Goal: Task Accomplishment & Management: Complete application form

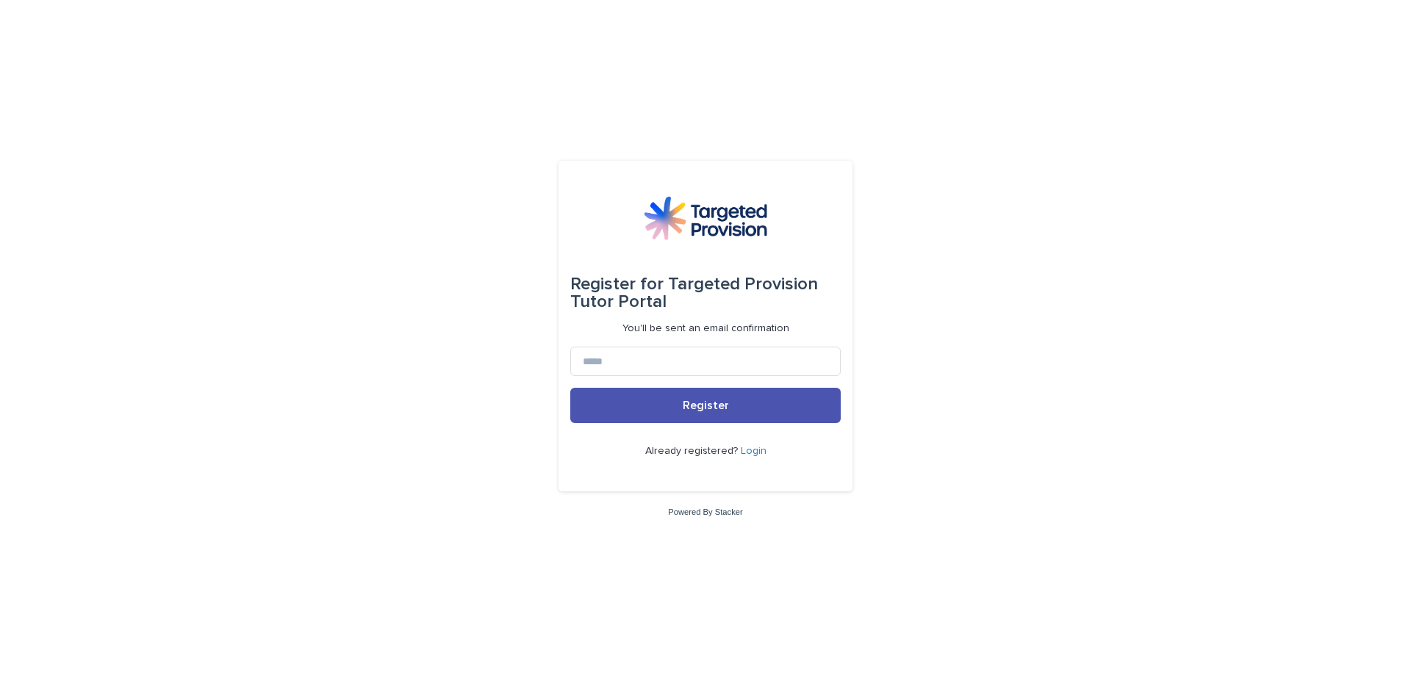
click at [750, 452] on link "Login" at bounding box center [754, 451] width 26 height 10
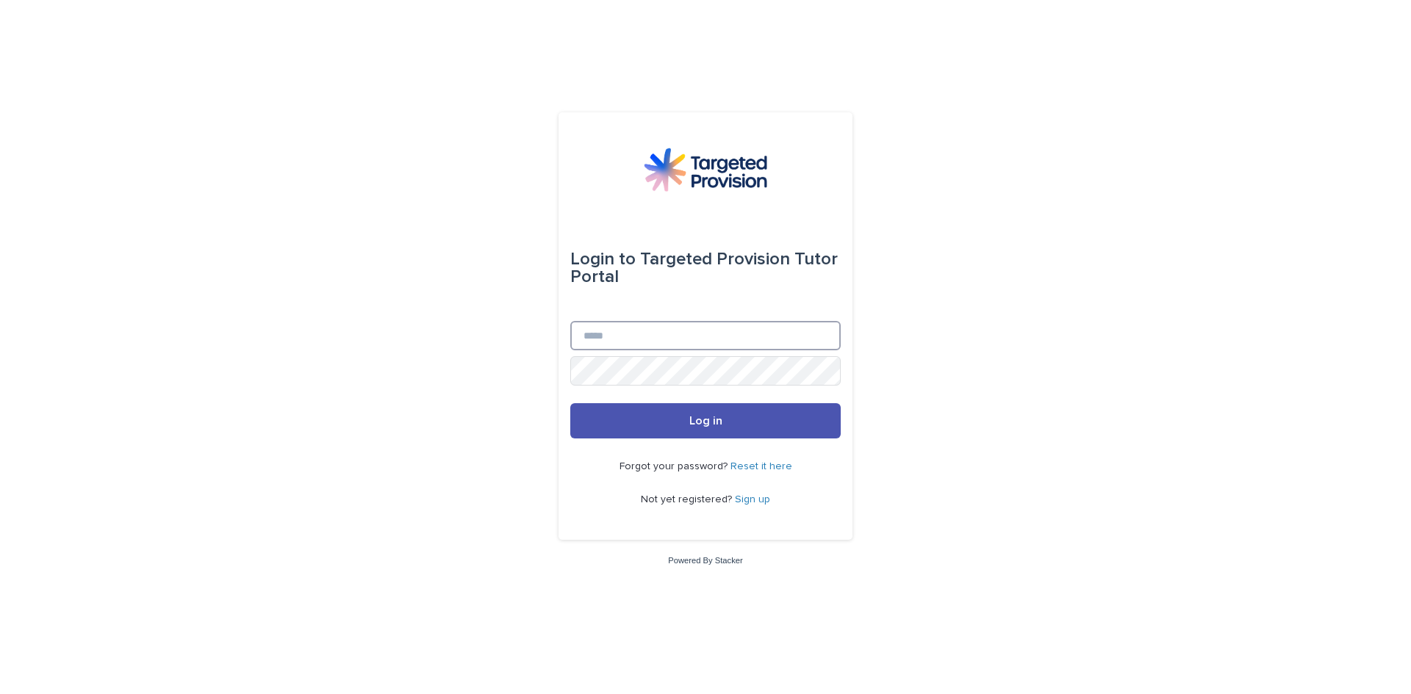
type input "**********"
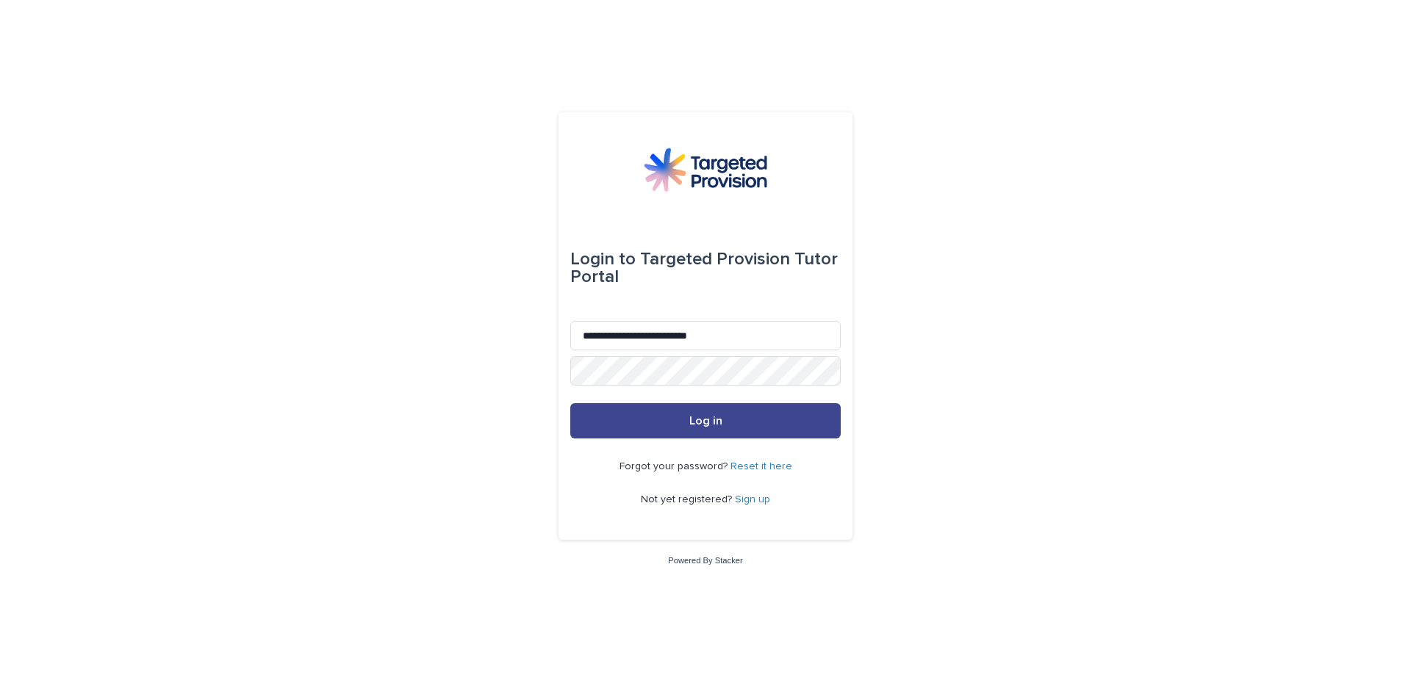
click at [714, 423] on span "Log in" at bounding box center [705, 421] width 33 height 12
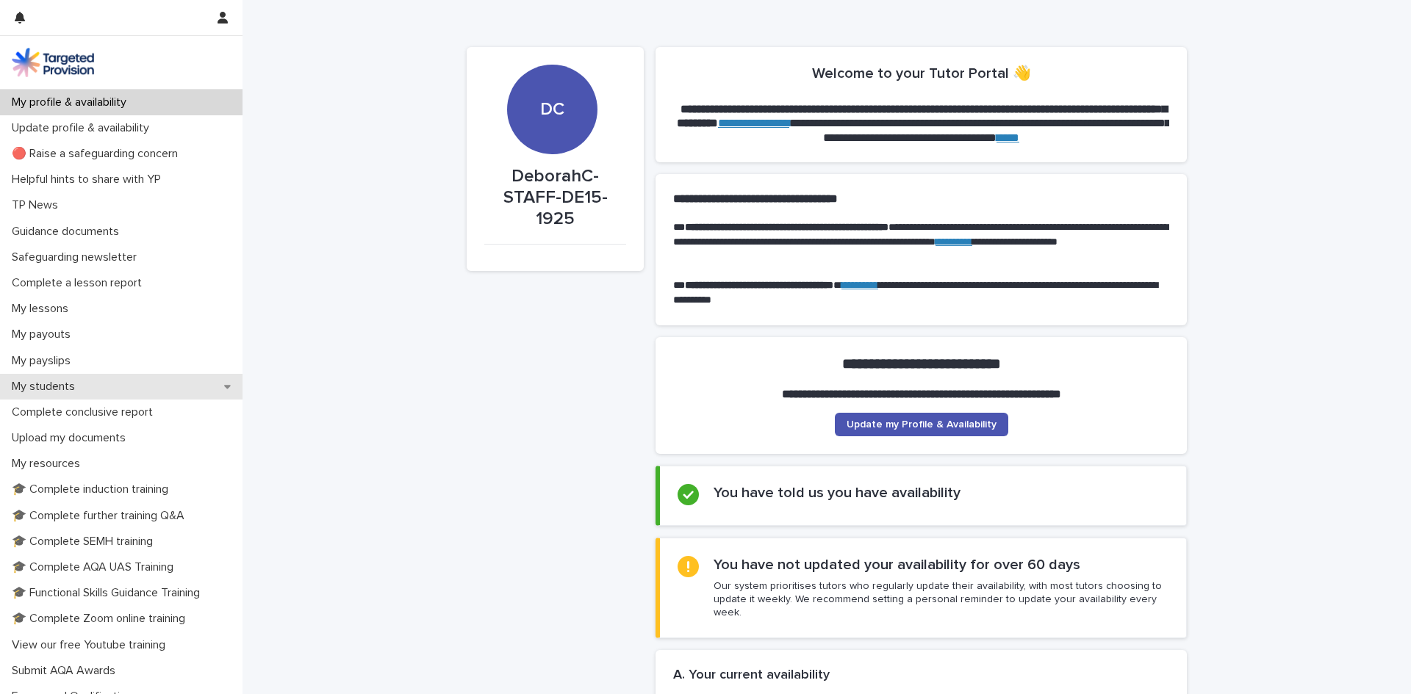
click at [51, 386] on p "My students" at bounding box center [46, 387] width 81 height 14
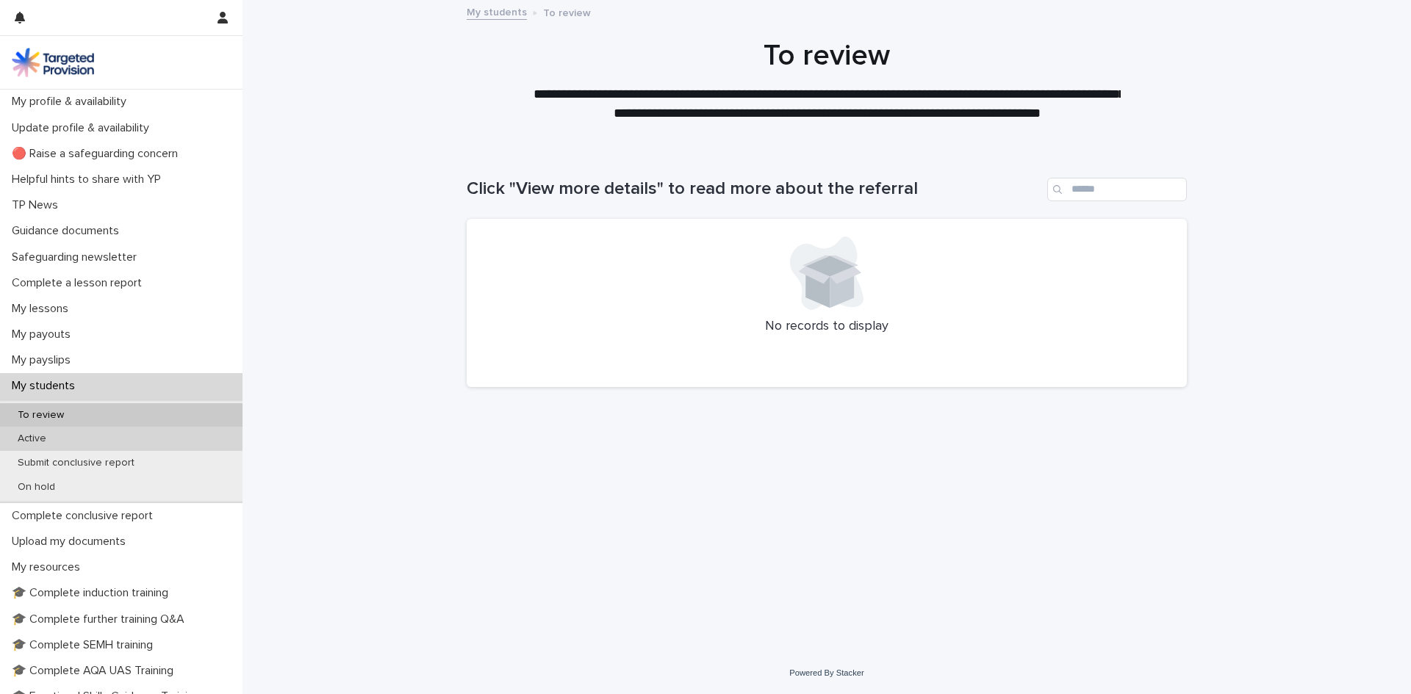
click at [143, 439] on div "Active" at bounding box center [121, 439] width 242 height 24
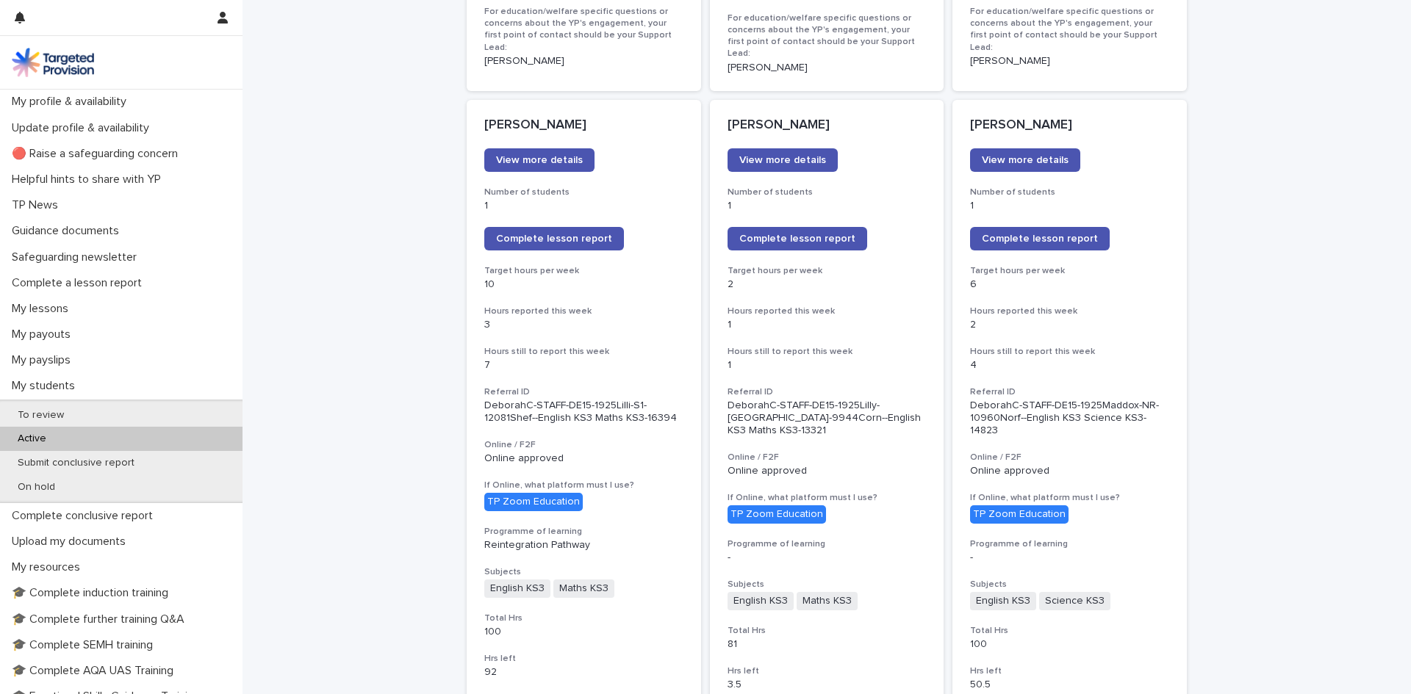
scroll to position [1151, 0]
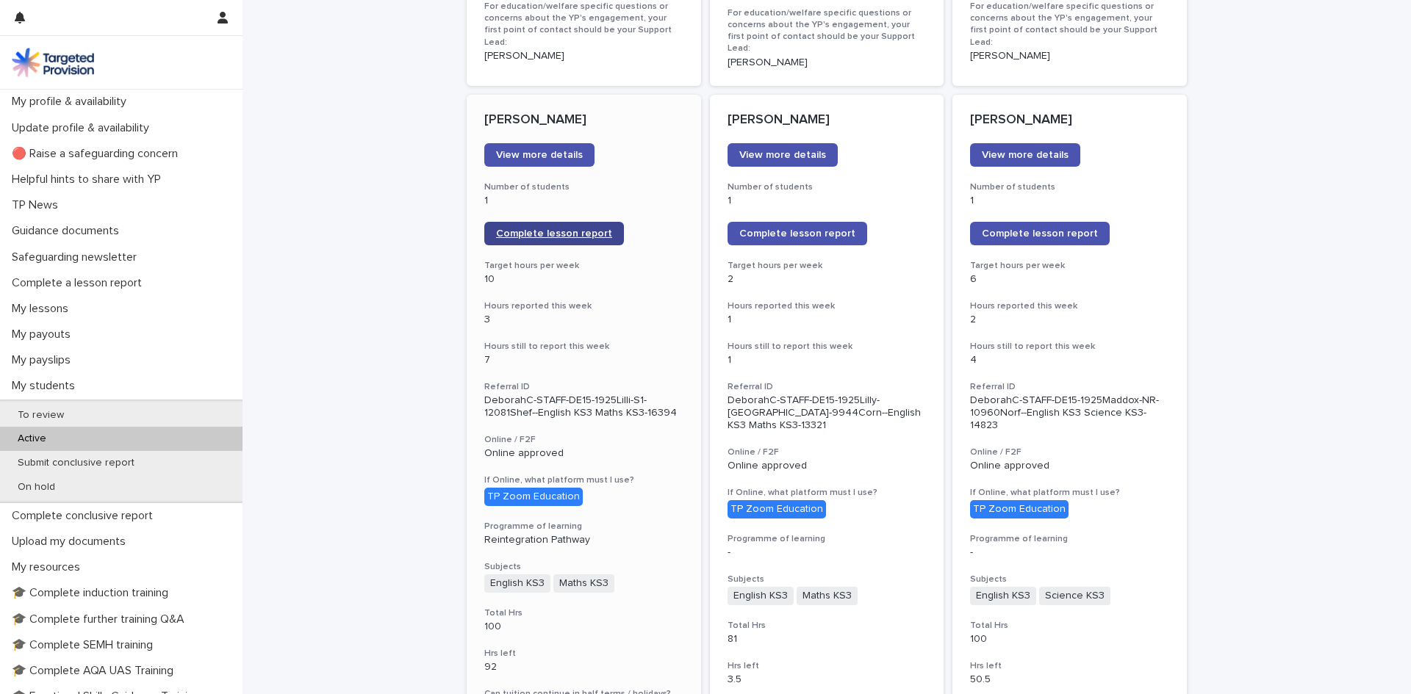
click at [534, 222] on link "Complete lesson report" at bounding box center [554, 234] width 140 height 24
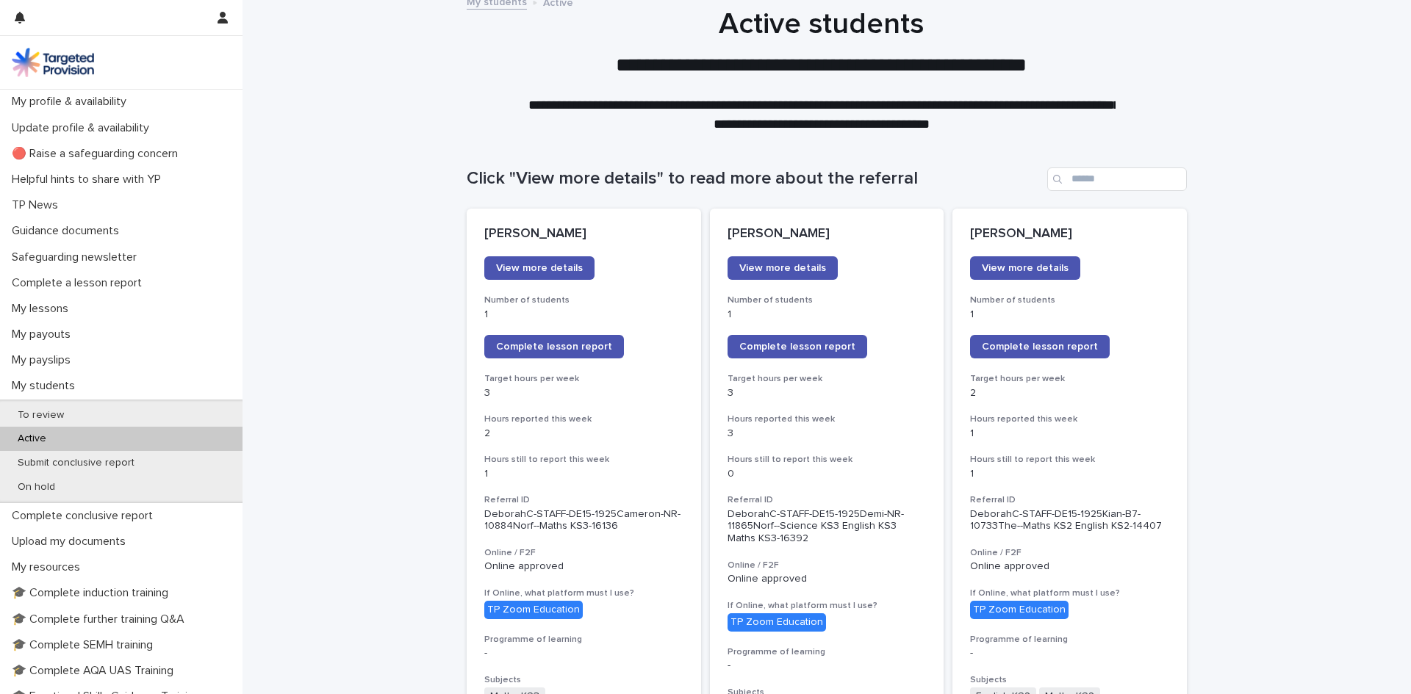
scroll to position [0, 0]
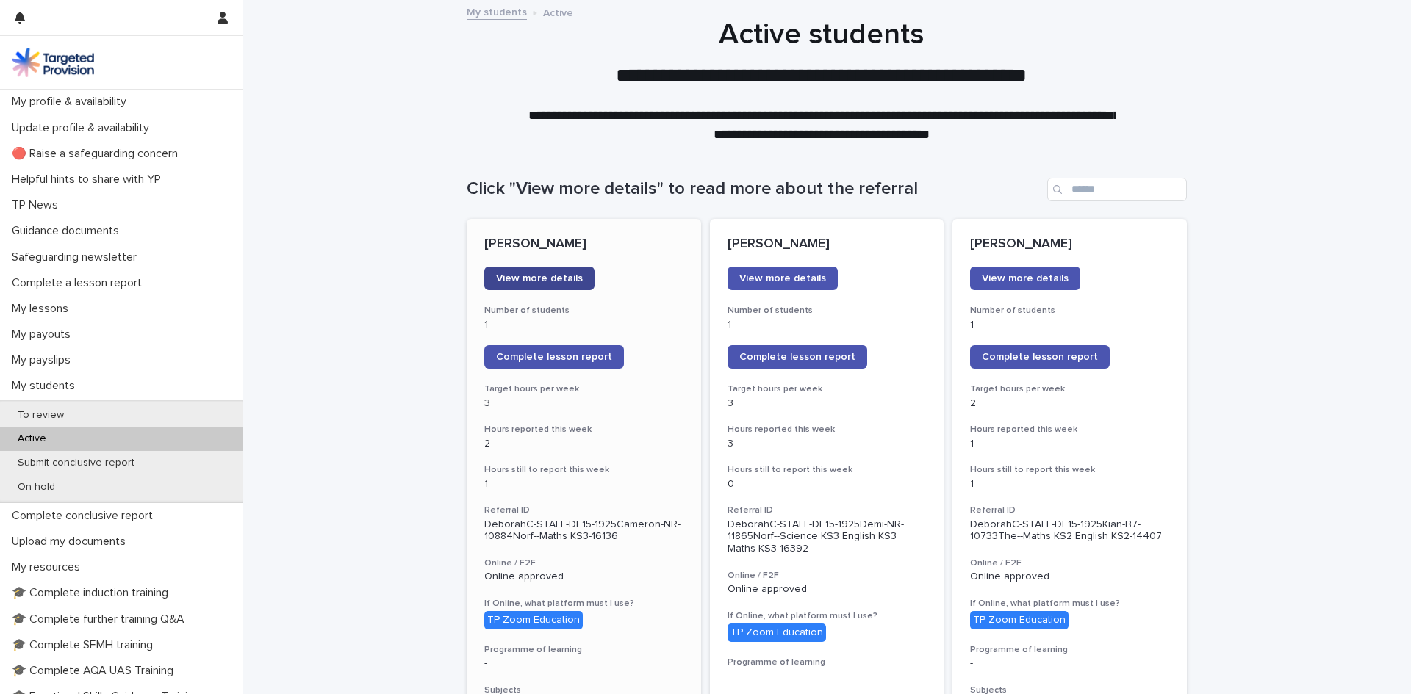
click at [561, 276] on span "View more details" at bounding box center [539, 278] width 87 height 10
click at [555, 355] on span "Complete lesson report" at bounding box center [554, 357] width 116 height 10
